Goal: Task Accomplishment & Management: Complete application form

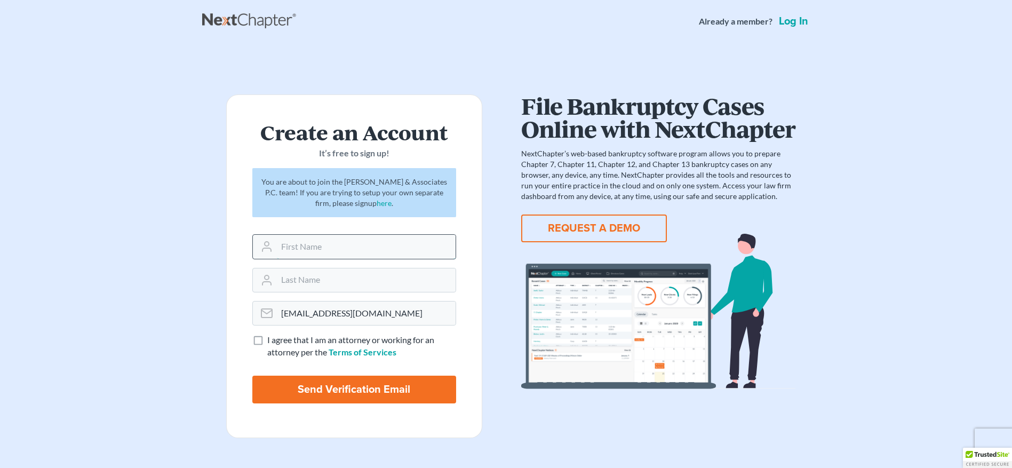
click at [364, 247] on input "text" at bounding box center [366, 246] width 179 height 23
type input "[PERSON_NAME]"
type input "Borscha"
click at [498, 377] on div "Create an Account It’s free to sign up! You are about to join the [PERSON_NAME]…" at bounding box center [354, 265] width 304 height 343
click at [267, 343] on label "I agree that I am an attorney or working for an attorney per the Terms of Servi…" at bounding box center [361, 346] width 189 height 25
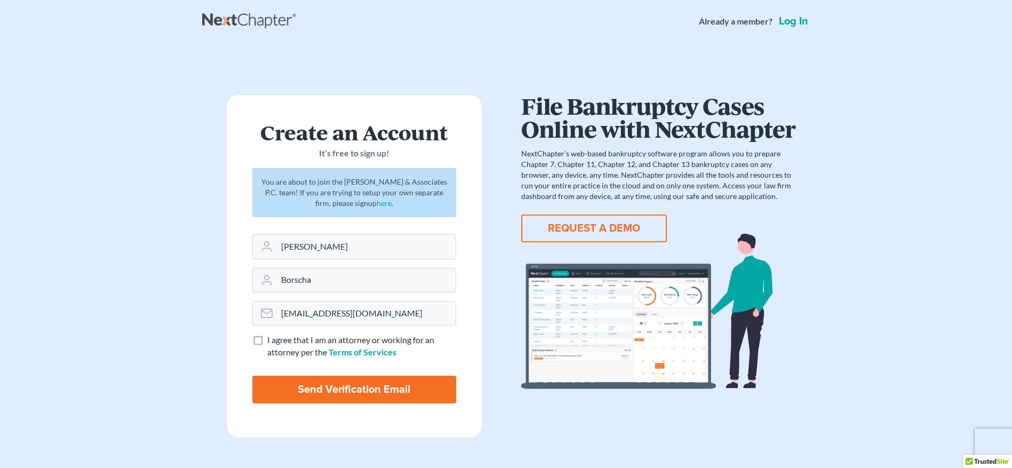
click at [271, 341] on input "I agree that I am an attorney or working for an attorney per the Terms of Servi…" at bounding box center [274, 337] width 7 height 7
checkbox input "true"
click at [295, 381] on input "Send Verification Email" at bounding box center [354, 389] width 204 height 28
type input "Thinking..."
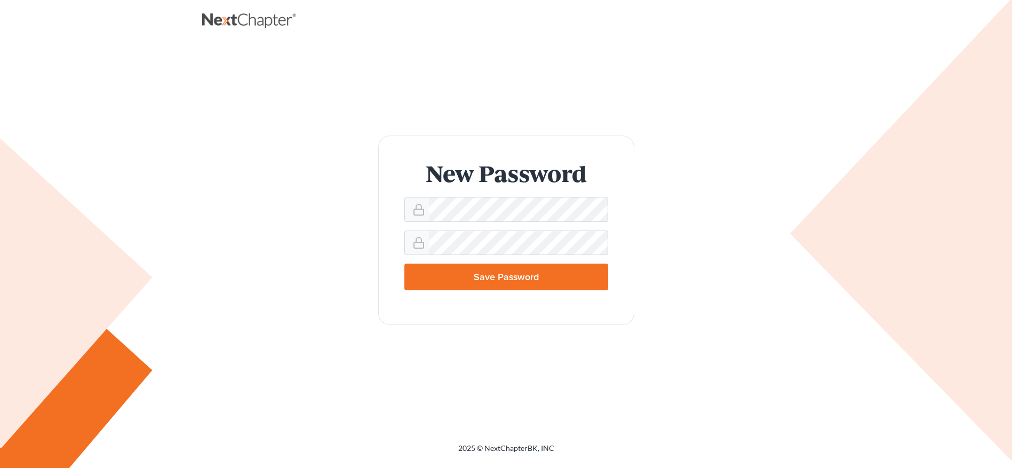
click at [468, 274] on input "Save Password" at bounding box center [506, 276] width 204 height 27
type input "Thinking..."
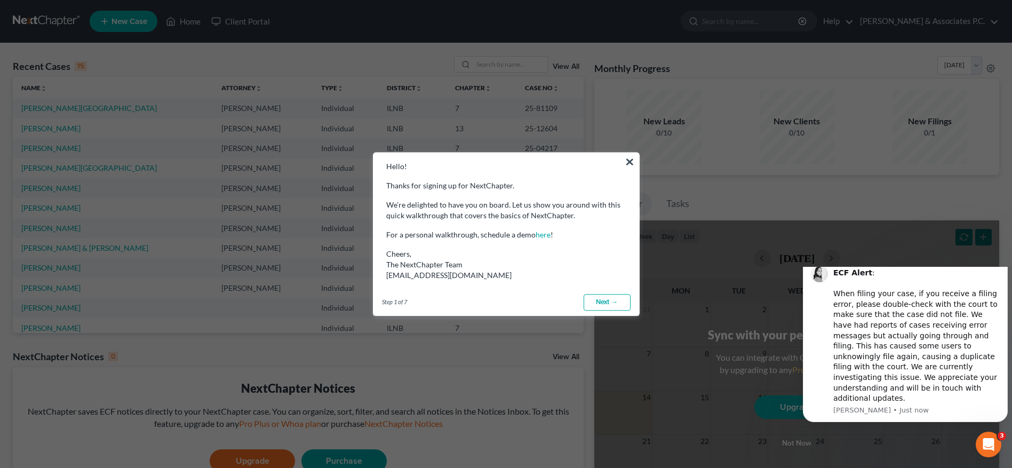
click at [635, 161] on div "Hello! Thanks for signing up for NextChapter. We’re delighted to have you on bo…" at bounding box center [506, 217] width 266 height 128
click at [632, 159] on button "×" at bounding box center [629, 161] width 10 height 17
